Goal: Task Accomplishment & Management: Complete application form

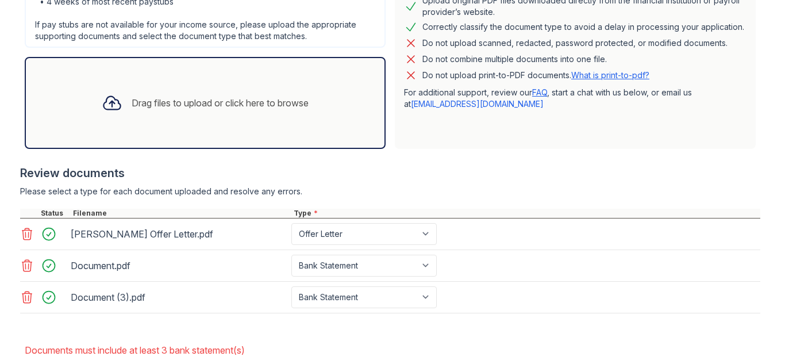
scroll to position [332, 0]
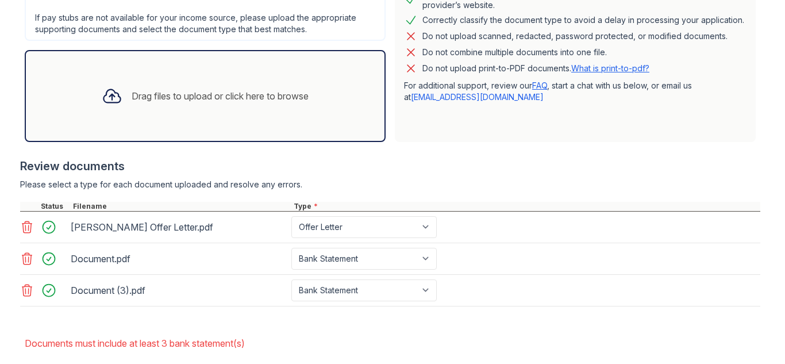
click at [66, 96] on div "Drag files to upload or click here to browse" at bounding box center [205, 96] width 361 height 92
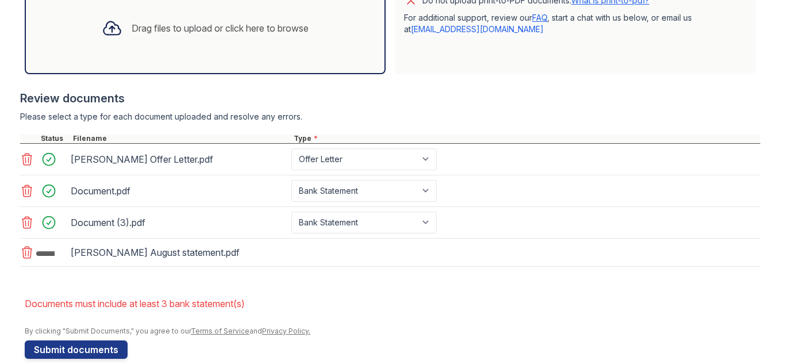
scroll to position [417, 0]
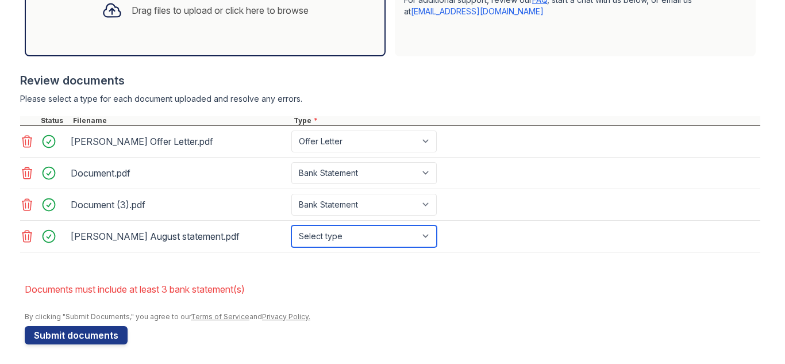
click at [348, 241] on select "Select type Paystub Bank Statement Offer Letter Tax Documents Benefit Award Let…" at bounding box center [363, 236] width 145 height 22
click at [291, 225] on select "Select type Paystub Bank Statement Offer Letter Tax Documents Benefit Award Let…" at bounding box center [363, 236] width 145 height 22
click at [369, 236] on select "Select type Paystub Bank Statement Offer Letter Tax Documents Benefit Award Let…" at bounding box center [363, 236] width 145 height 22
select select "bank_statement"
click at [291, 225] on select "Select type Paystub Bank Statement Offer Letter Tax Documents Benefit Award Let…" at bounding box center [363, 236] width 145 height 22
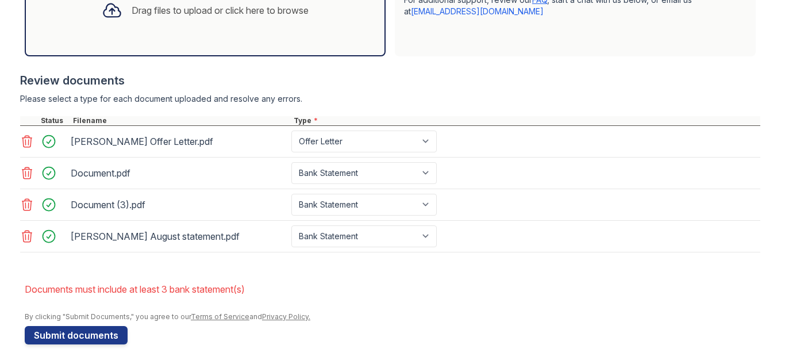
click at [471, 268] on form "Application information Property * Arrive Vinings Unit number * 1414 Target mov…" at bounding box center [393, 27] width 736 height 633
click at [67, 331] on button "Submit documents" at bounding box center [76, 335] width 103 height 18
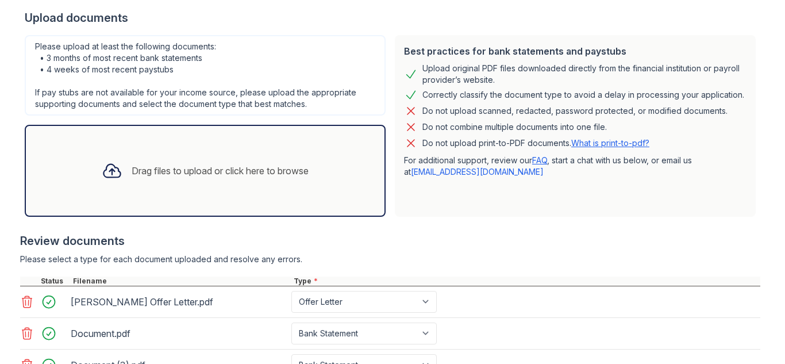
scroll to position [390, 0]
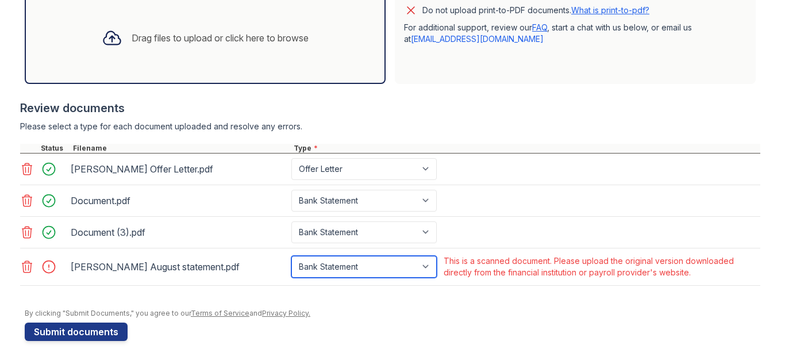
click at [417, 269] on select "Paystub Bank Statement Offer Letter Tax Documents Benefit Award Letter Investme…" at bounding box center [363, 267] width 145 height 22
click at [474, 319] on form "Application information Property * Arrive Vinings Unit number * 1414 Target mov…" at bounding box center [393, 40] width 736 height 602
click at [29, 266] on icon at bounding box center [27, 266] width 10 height 11
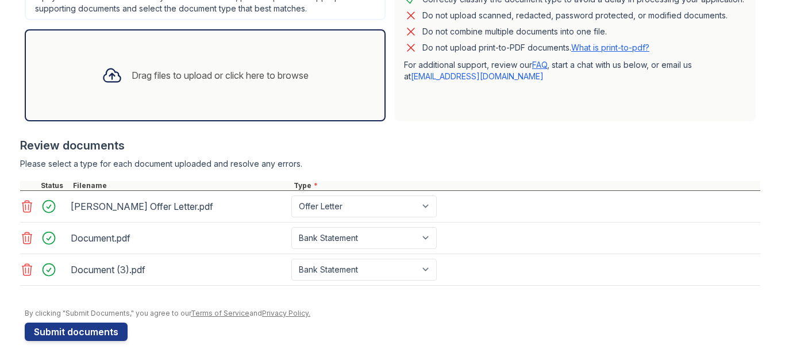
scroll to position [352, 0]
click at [171, 75] on div "Drag files to upload or click here to browse" at bounding box center [220, 75] width 177 height 14
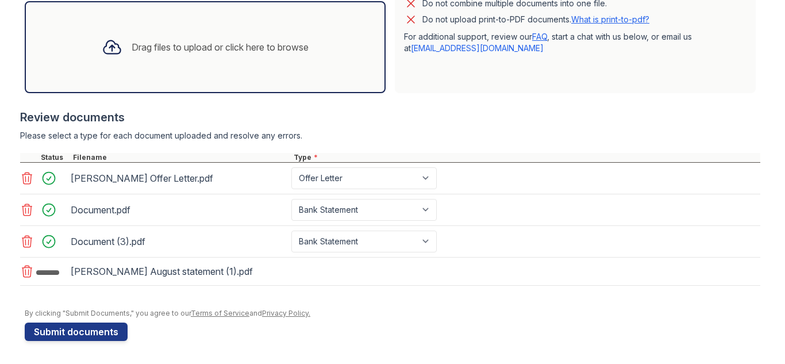
scroll to position [384, 0]
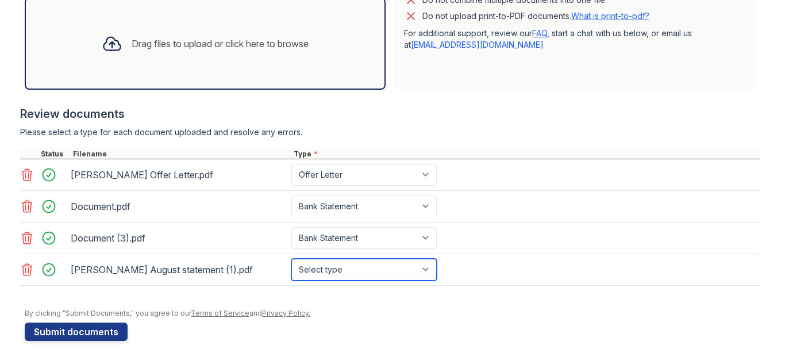
click at [355, 267] on select "Select type Paystub Bank Statement Offer Letter Tax Documents Benefit Award Let…" at bounding box center [363, 270] width 145 height 22
select select "bank_statement"
click at [291, 259] on select "Select type Paystub Bank Statement Offer Letter Tax Documents Benefit Award Let…" at bounding box center [363, 270] width 145 height 22
click at [603, 280] on div "[PERSON_NAME] August statement (1).pdf Select type Paystub Bank Statement Offer…" at bounding box center [390, 270] width 740 height 32
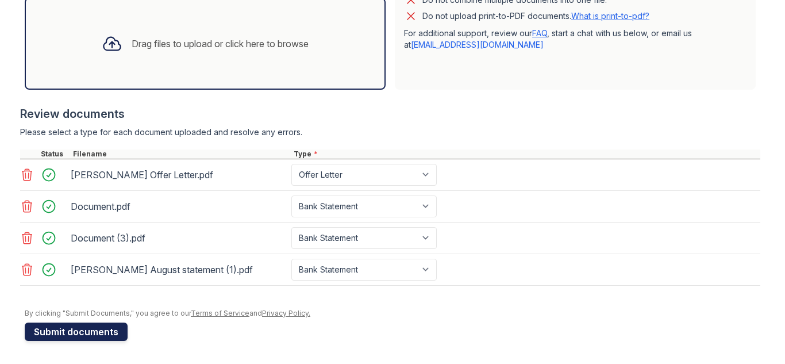
click at [50, 340] on button "Submit documents" at bounding box center [76, 331] width 103 height 18
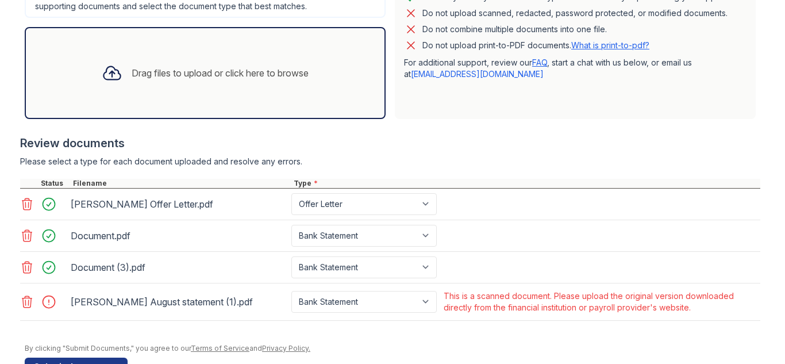
scroll to position [359, 0]
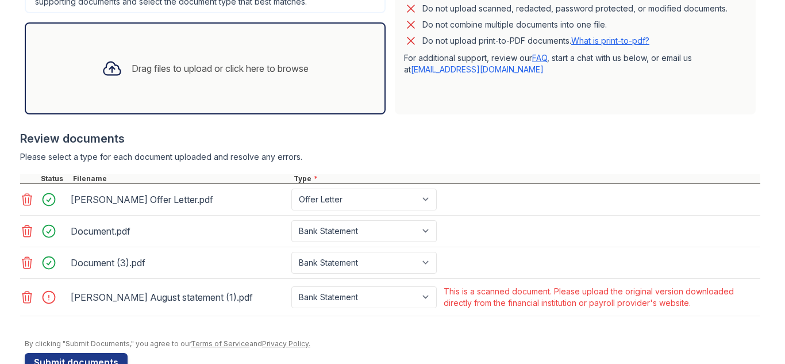
click at [25, 300] on icon at bounding box center [27, 297] width 14 height 14
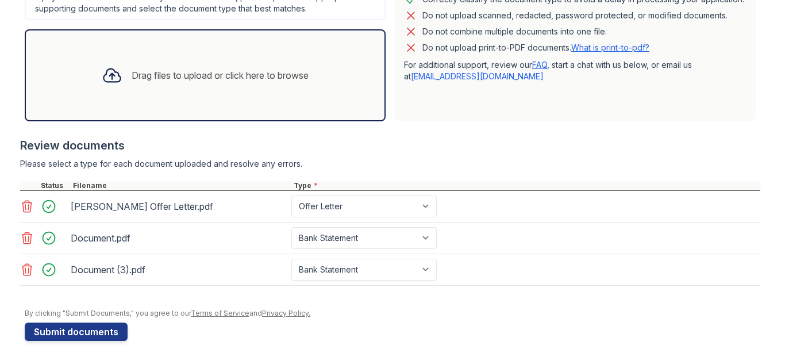
scroll to position [352, 0]
